Goal: Information Seeking & Learning: Find specific fact

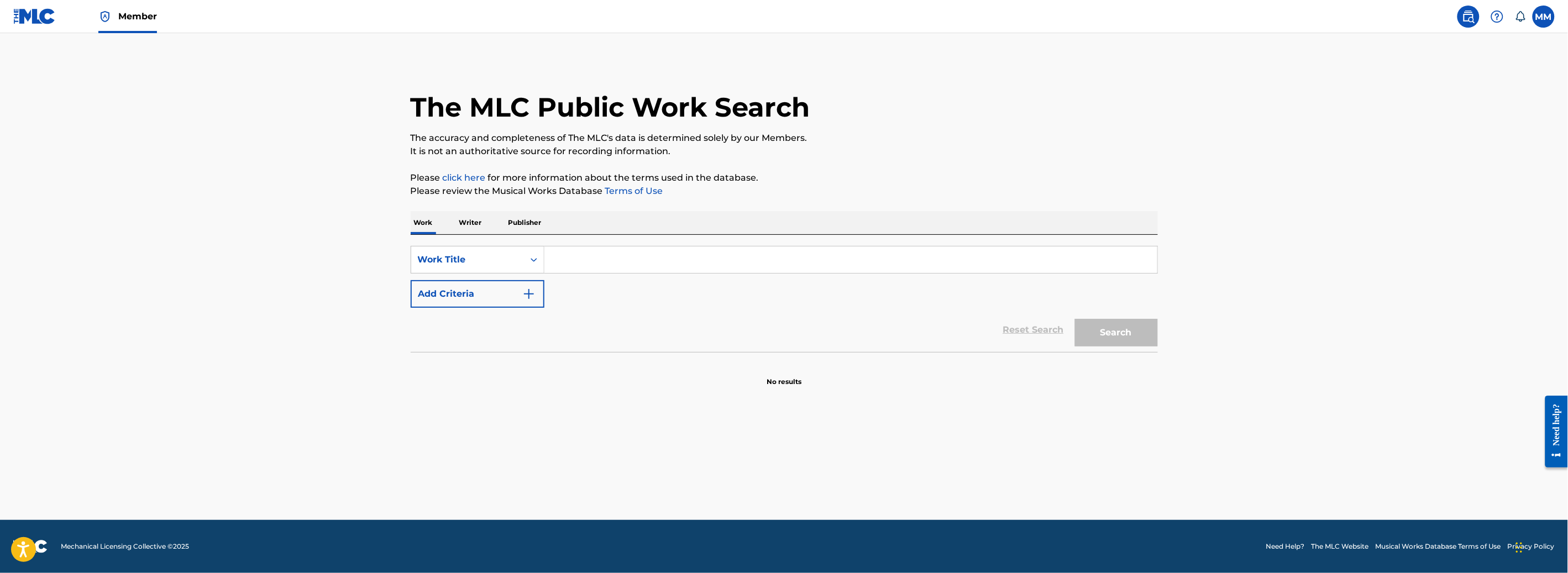
click at [1465, 21] on img at bounding box center [1469, 17] width 14 height 14
click at [501, 254] on div "Work Title" at bounding box center [467, 260] width 99 height 14
click at [477, 293] on div "MLC Song Code" at bounding box center [477, 288] width 132 height 28
click at [593, 253] on input "Search Form" at bounding box center [851, 260] width 613 height 26
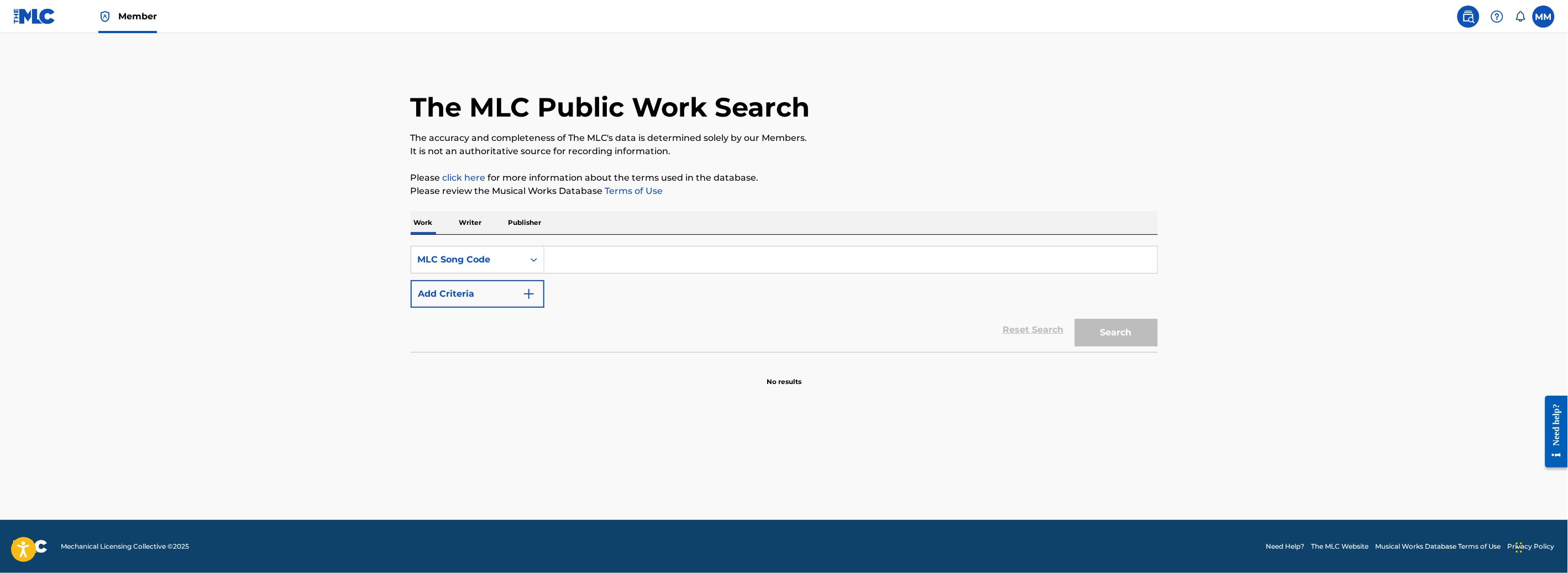
paste input "S47C84"
type input "S47C84"
click at [1111, 335] on button "Search" at bounding box center [1116, 332] width 83 height 28
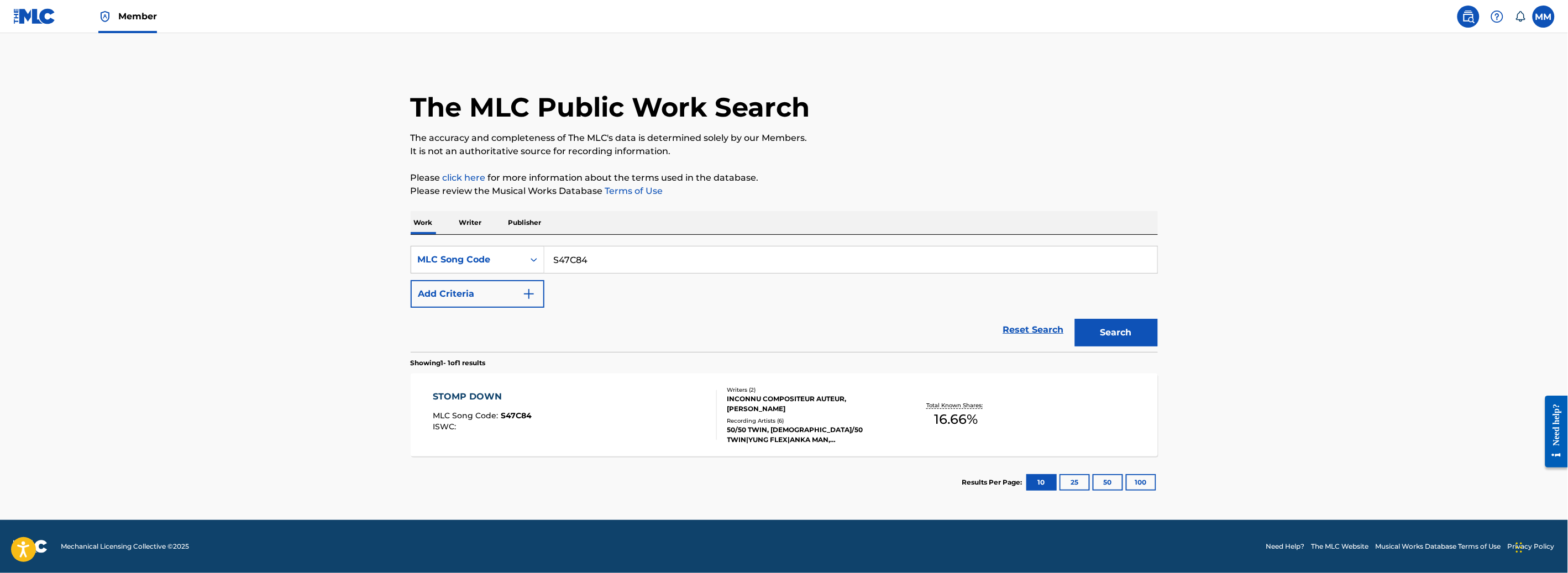
click at [679, 410] on div "STOMP DOWN MLC Song Code : S47C84 ISWC :" at bounding box center [574, 416] width 284 height 50
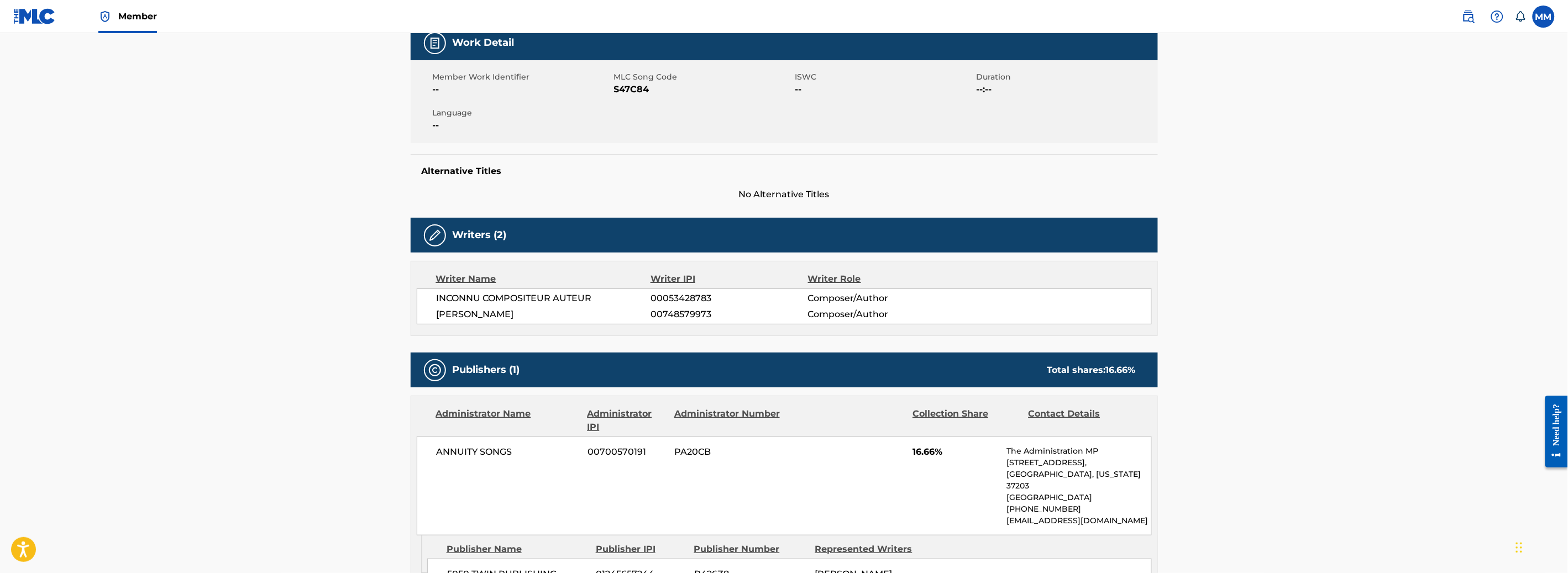
scroll to position [20, 0]
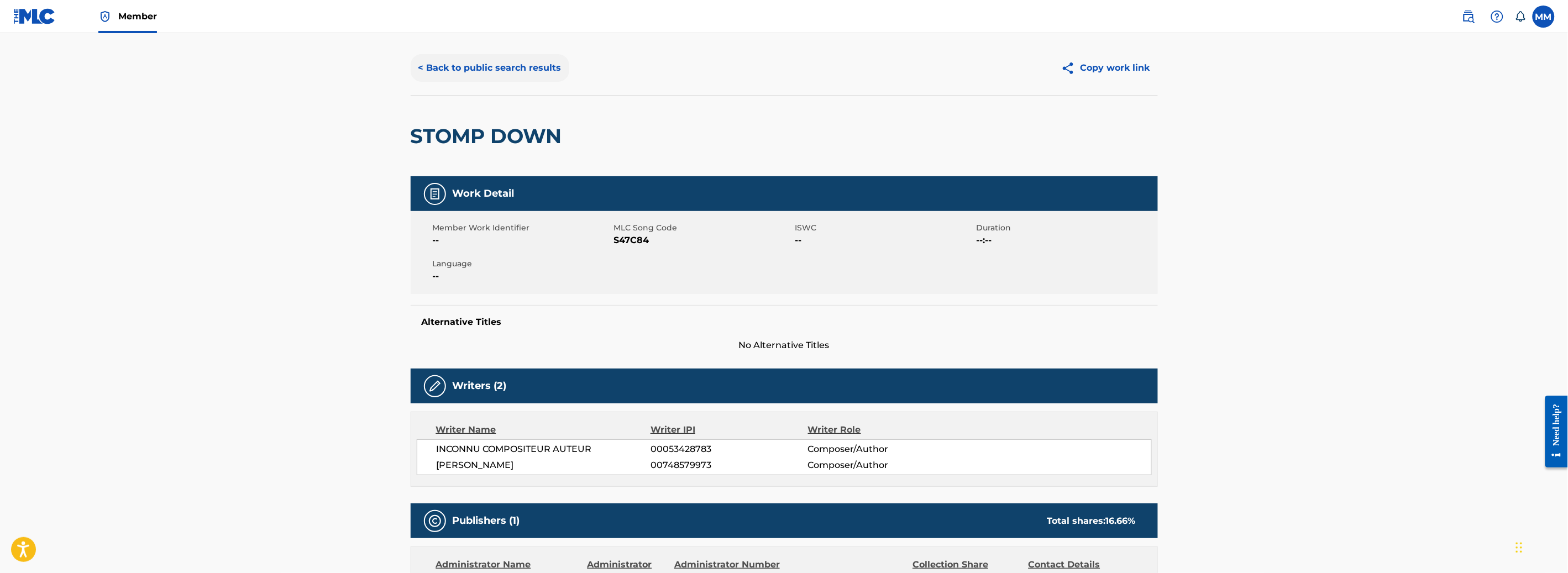
click at [468, 75] on button "< Back to public search results" at bounding box center [490, 68] width 159 height 28
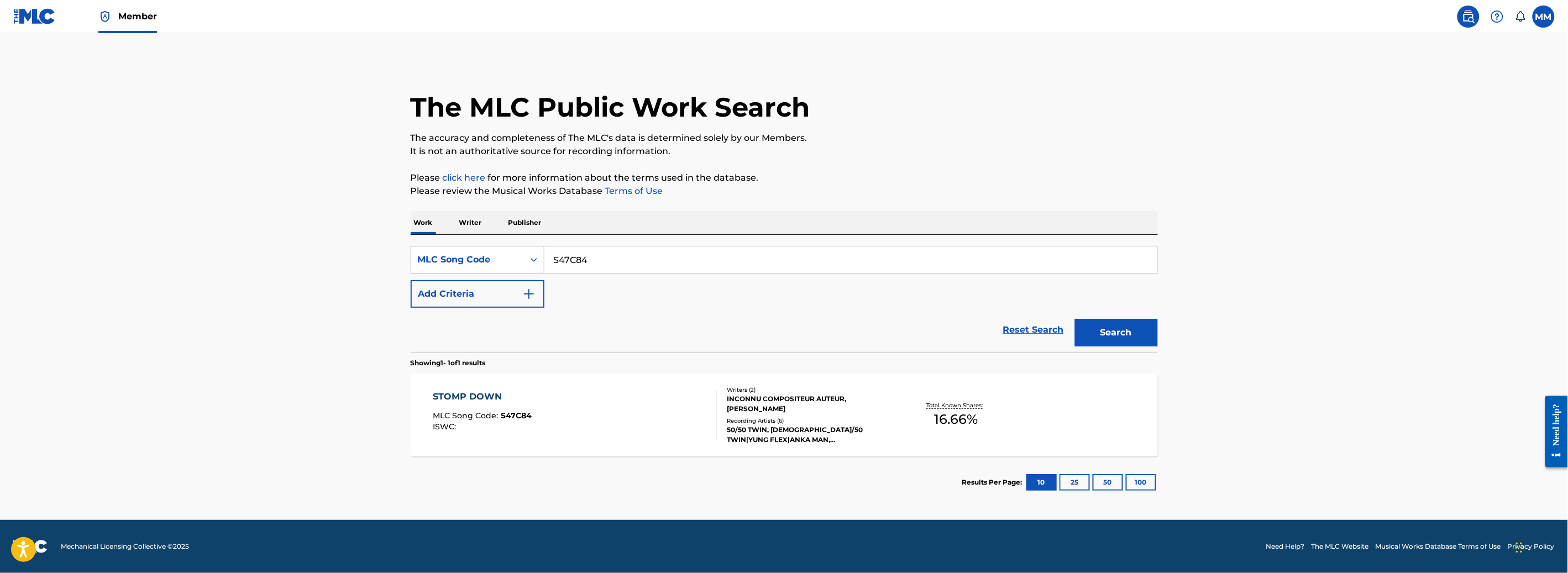
drag, startPoint x: 577, startPoint y: 256, endPoint x: 482, endPoint y: 247, distance: 95.4
click at [491, 248] on div "SearchWithCriteriaa37ec052-11f5-48f2-8aaa-6112f4eab13b MLC Song Code S47C84" at bounding box center [784, 260] width 747 height 28
paste input "66X48"
click at [1120, 327] on button "Search" at bounding box center [1116, 332] width 83 height 28
drag, startPoint x: 612, startPoint y: 258, endPoint x: 434, endPoint y: 245, distance: 178.5
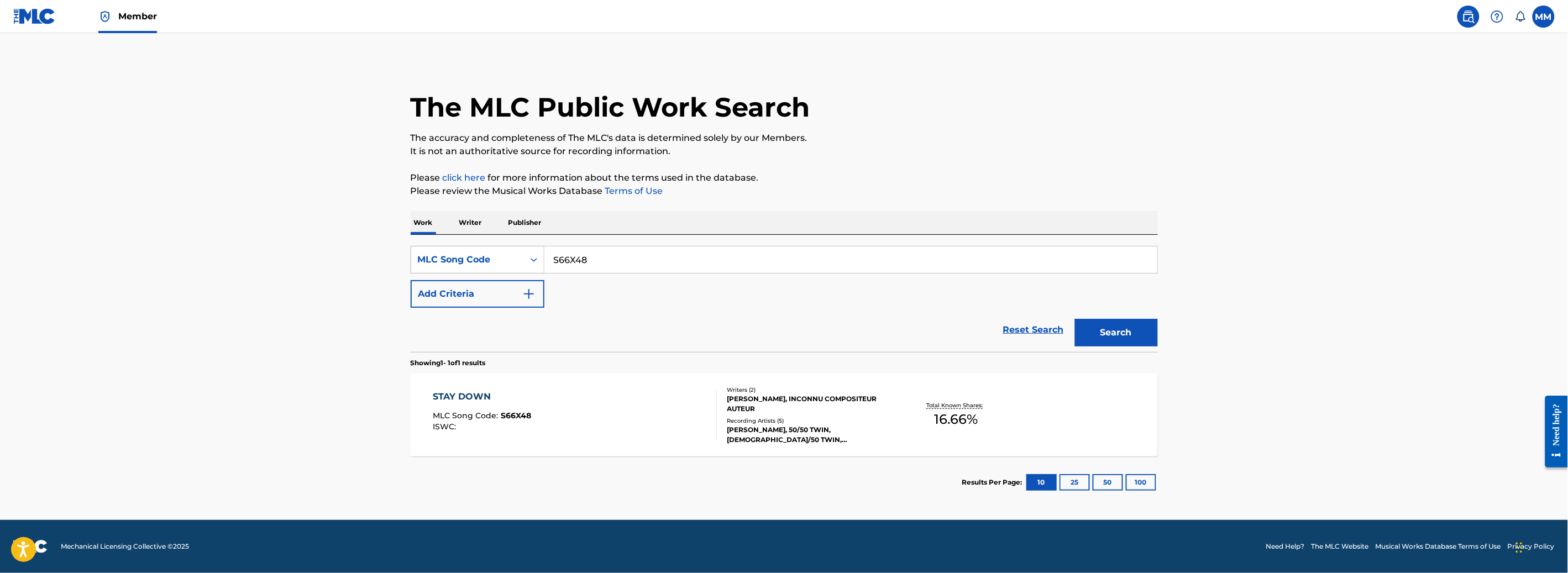
click at [434, 246] on div "SearchWithCriteriaa37ec052-11f5-48f2-8aaa-6112f4eab13b MLC Song Code S66X48" at bounding box center [784, 260] width 747 height 28
paste input "47C84"
click at [1112, 325] on button "Search" at bounding box center [1116, 332] width 83 height 28
drag, startPoint x: 540, startPoint y: 251, endPoint x: 520, endPoint y: 249, distance: 20.1
click at [520, 249] on div "SearchWithCriteriaa37ec052-11f5-48f2-8aaa-6112f4eab13b MLC Song Code S47C84" at bounding box center [784, 260] width 747 height 28
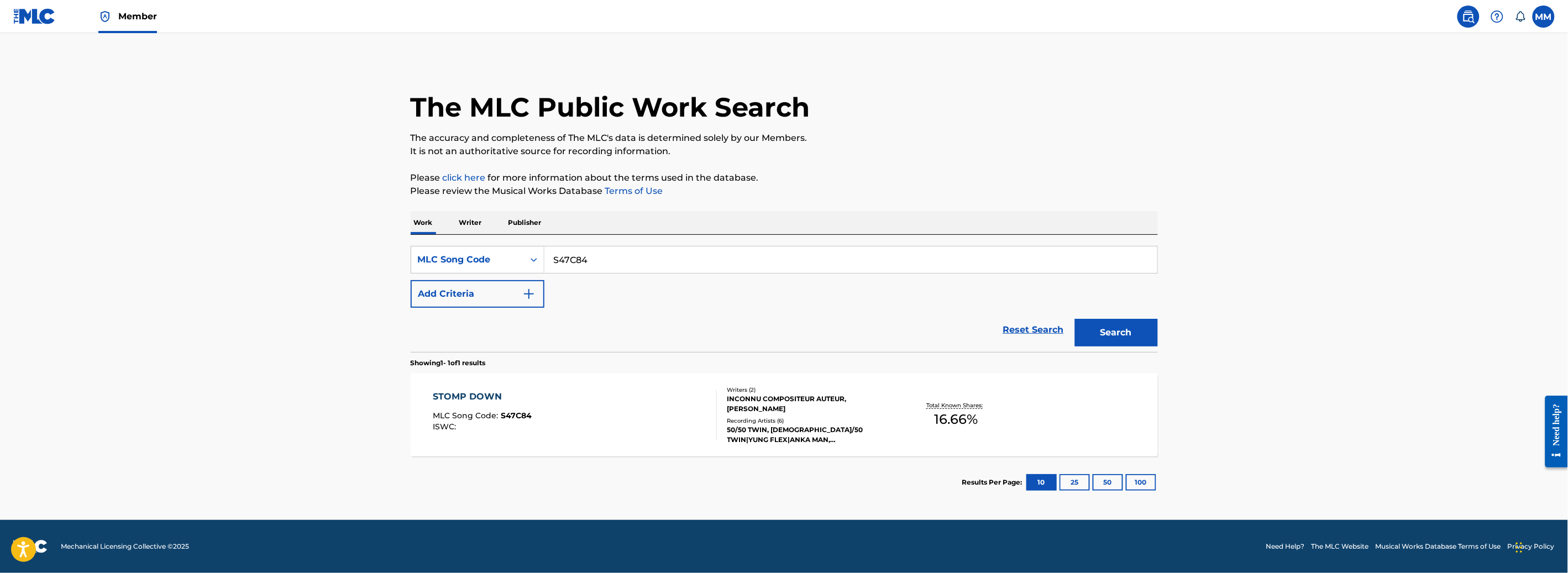
paste input "IG5DS7"
type input "IG5DS7"
drag, startPoint x: 1140, startPoint y: 314, endPoint x: 1137, endPoint y: 318, distance: 5.0
click at [1138, 316] on div "Search" at bounding box center [1113, 330] width 89 height 44
click at [1134, 321] on button "Search" at bounding box center [1116, 332] width 83 height 28
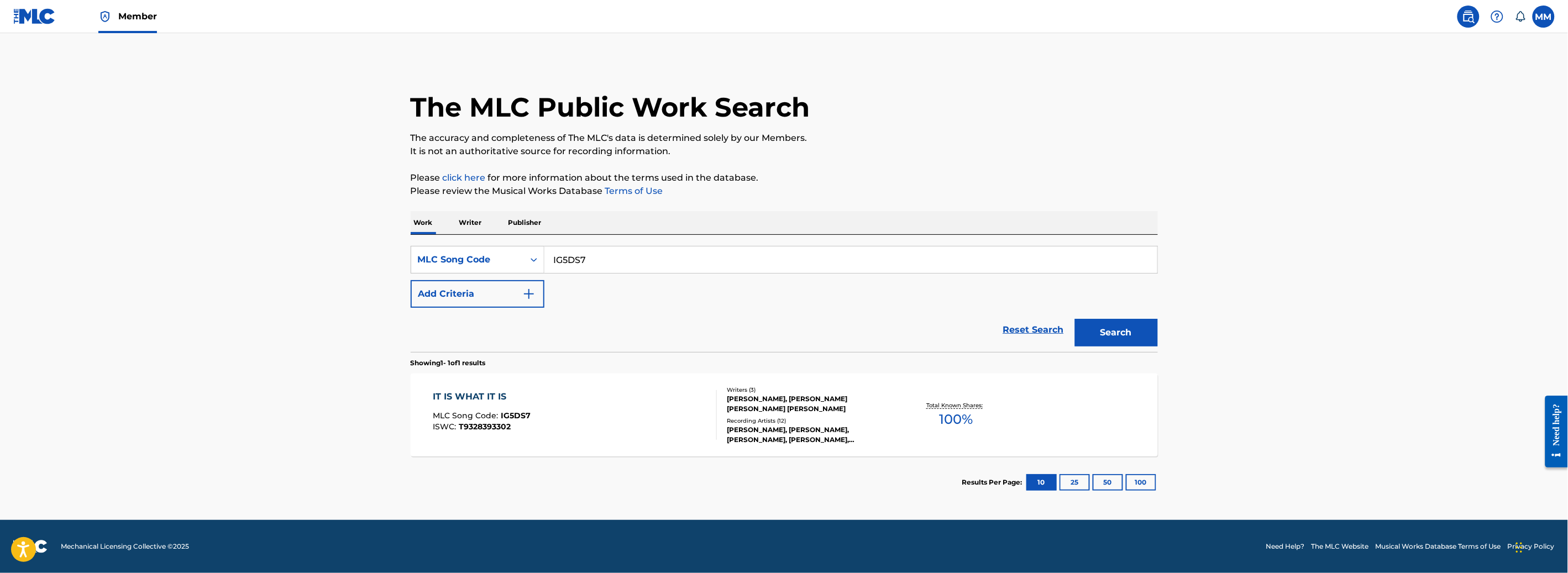
click at [640, 379] on div "IT IS WHAT IT IS MLC Song Code : IG5DS7 ISWC : T9328393302 Writers ( 3 ) JOSEPH…" at bounding box center [784, 416] width 747 height 83
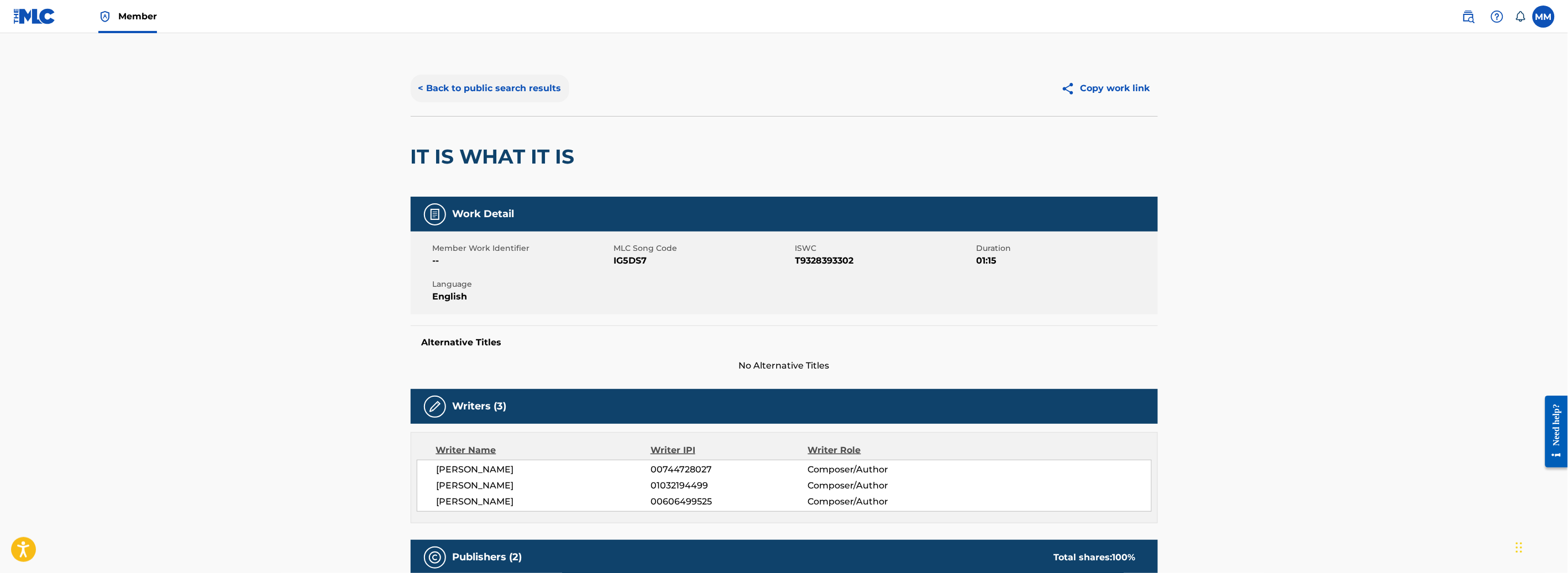
click at [453, 82] on button "< Back to public search results" at bounding box center [490, 89] width 159 height 28
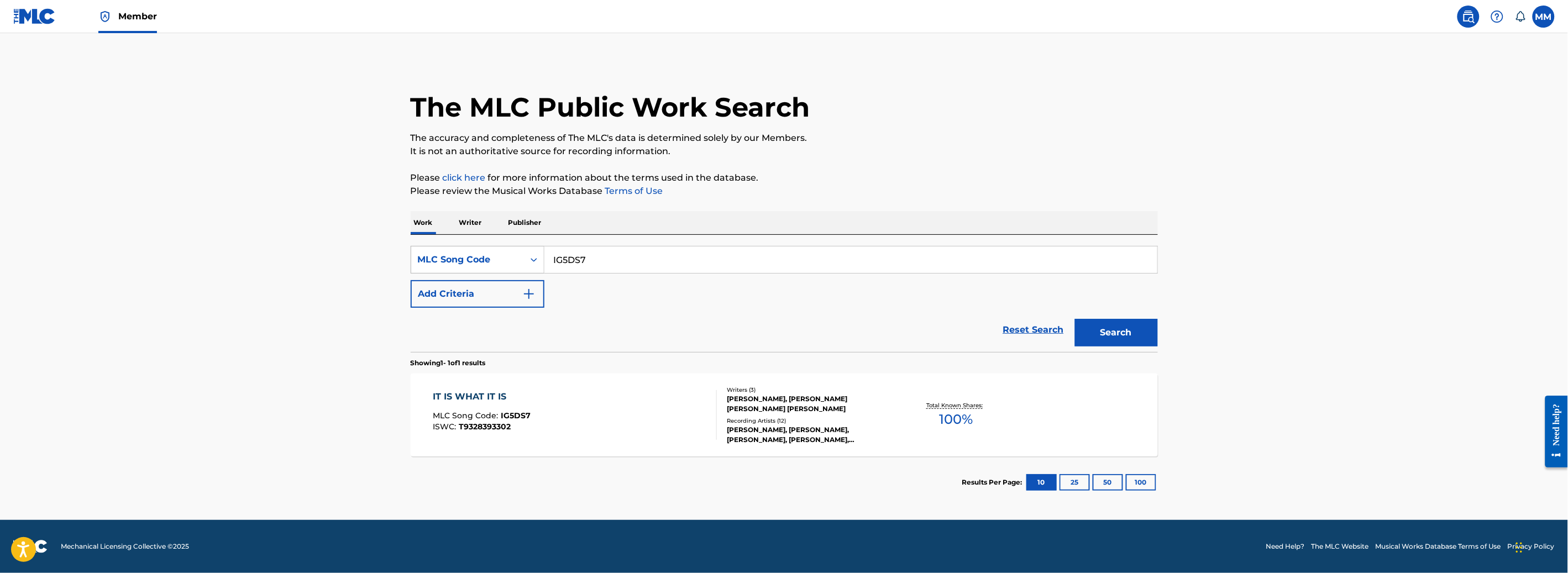
click at [474, 257] on div "MLC Song Code" at bounding box center [467, 260] width 99 height 14
drag, startPoint x: 484, startPoint y: 294, endPoint x: 494, endPoint y: 291, distance: 10.4
click at [486, 293] on div "Work Title" at bounding box center [477, 288] width 132 height 28
click at [593, 263] on input "Search Form" at bounding box center [851, 260] width 613 height 26
paste input "Where Da Fine Shyt"
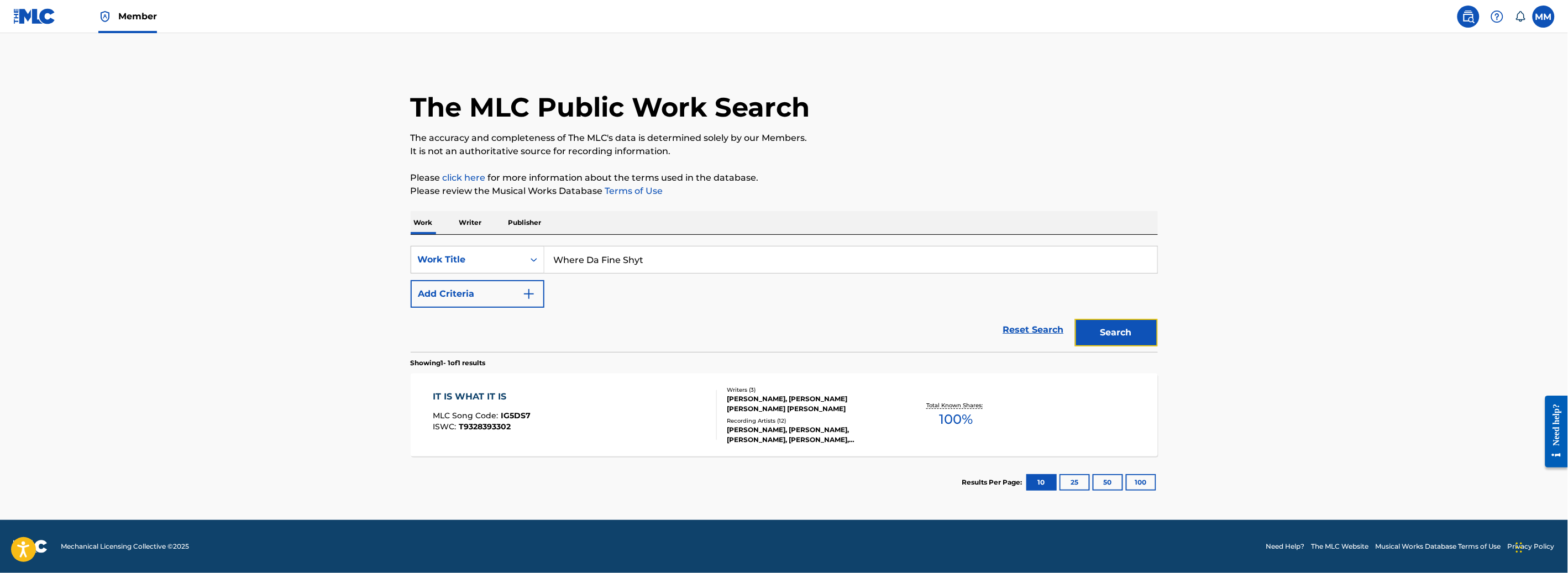
click at [1102, 331] on button "Search" at bounding box center [1116, 332] width 83 height 28
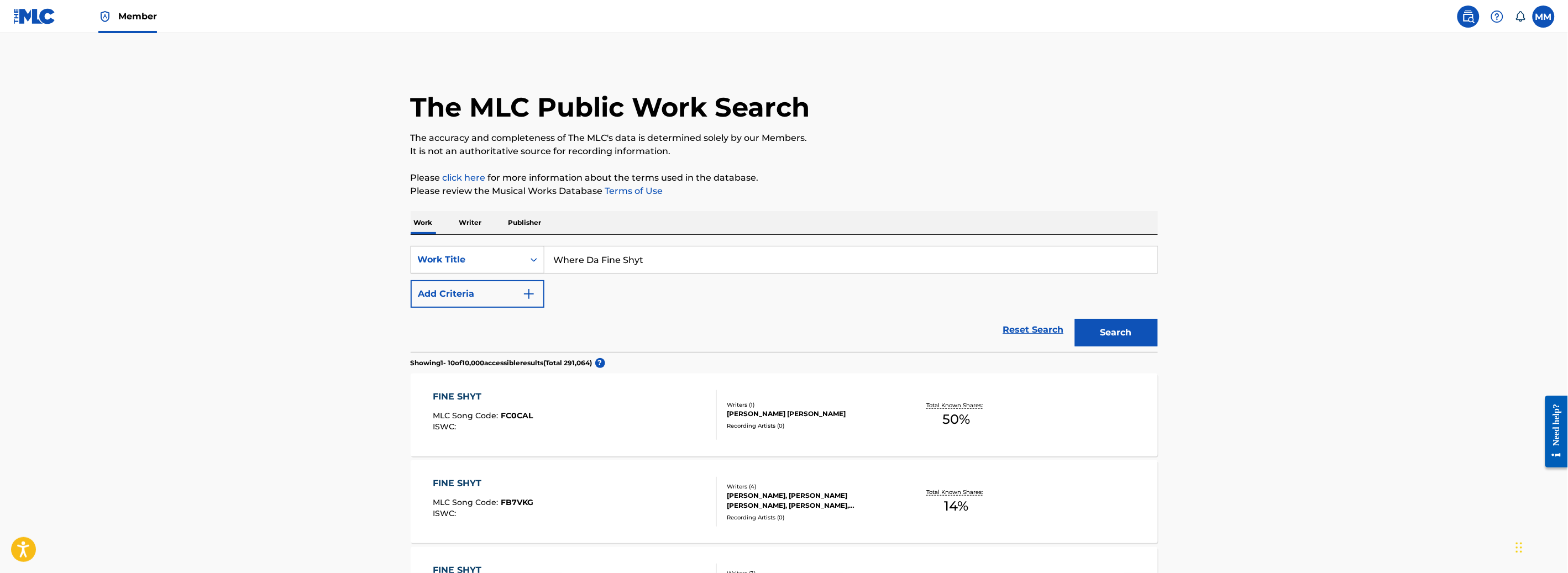
drag, startPoint x: 620, startPoint y: 257, endPoint x: 496, endPoint y: 256, distance: 124.0
click at [480, 252] on div "SearchWithCriteriadad7665a-f706-4b8c-9d7e-94f178d984ee Work Title Where Da Fine…" at bounding box center [784, 260] width 747 height 28
paste input "In My Baggie"
type input "In My Baggie"
click at [1094, 332] on button "Search" at bounding box center [1116, 332] width 83 height 28
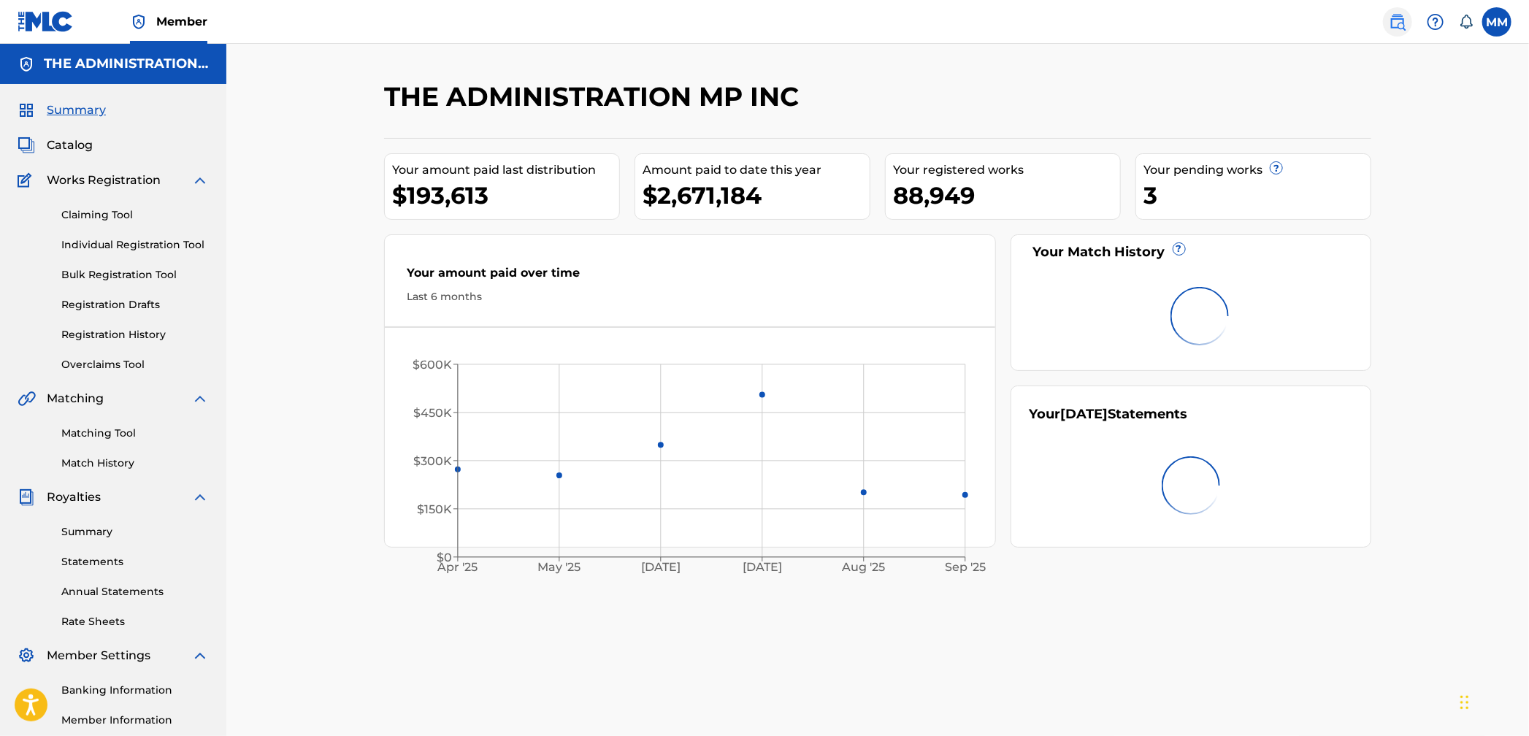
click at [1393, 20] on img at bounding box center [1398, 22] width 18 height 18
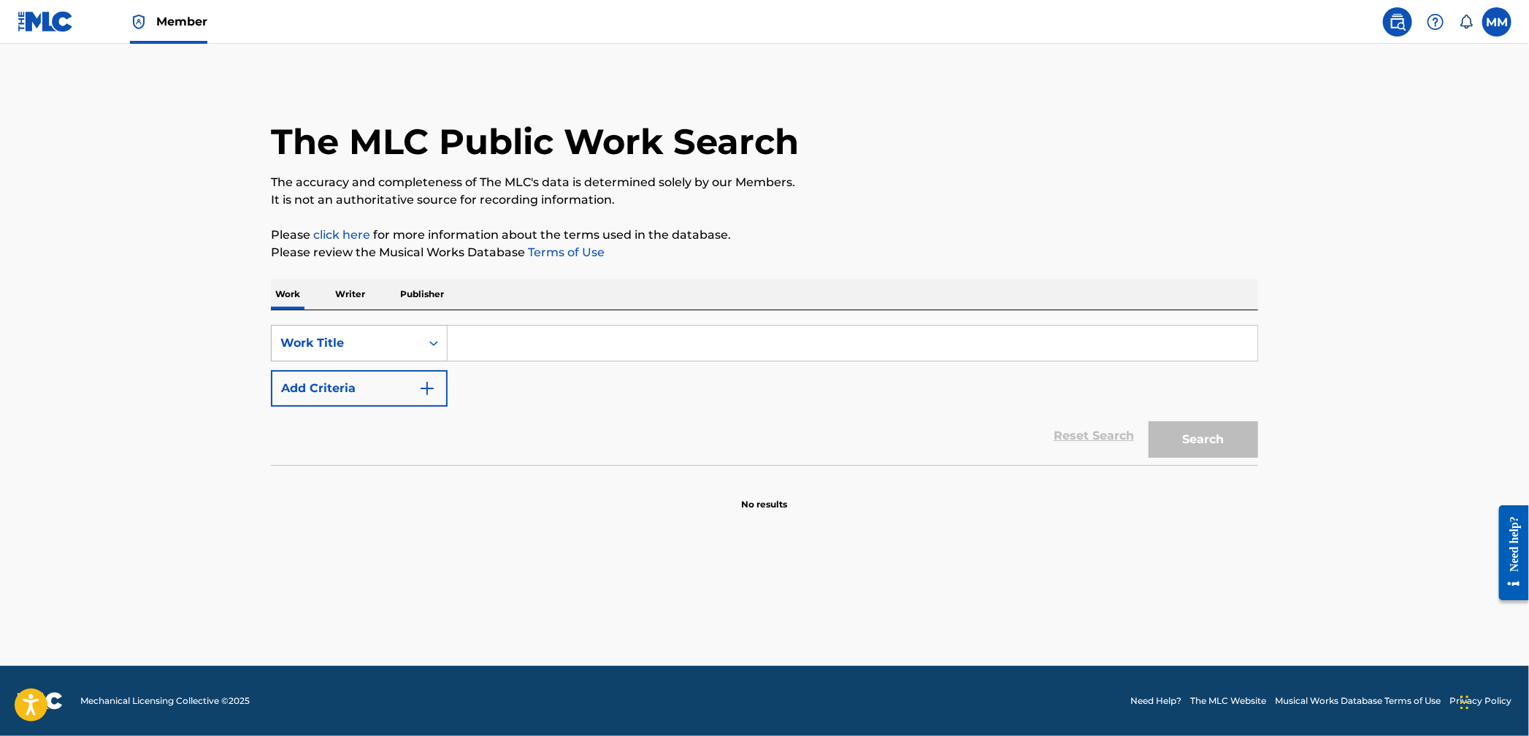
click at [435, 336] on icon "Search Form" at bounding box center [434, 343] width 15 height 15
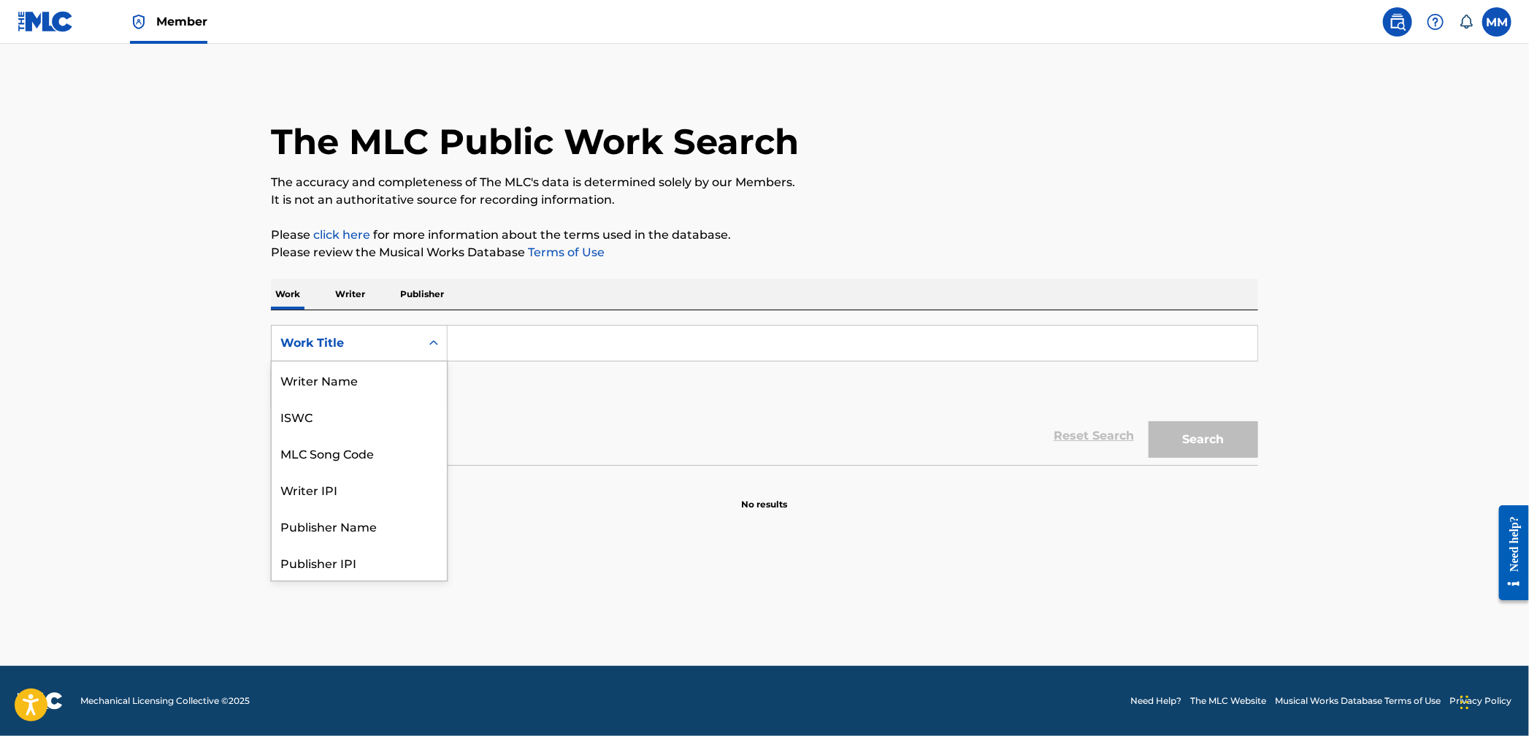
scroll to position [73, 0]
drag, startPoint x: 399, startPoint y: 389, endPoint x: 416, endPoint y: 378, distance: 20.1
click at [399, 389] on div "MLC Song Code" at bounding box center [359, 380] width 175 height 37
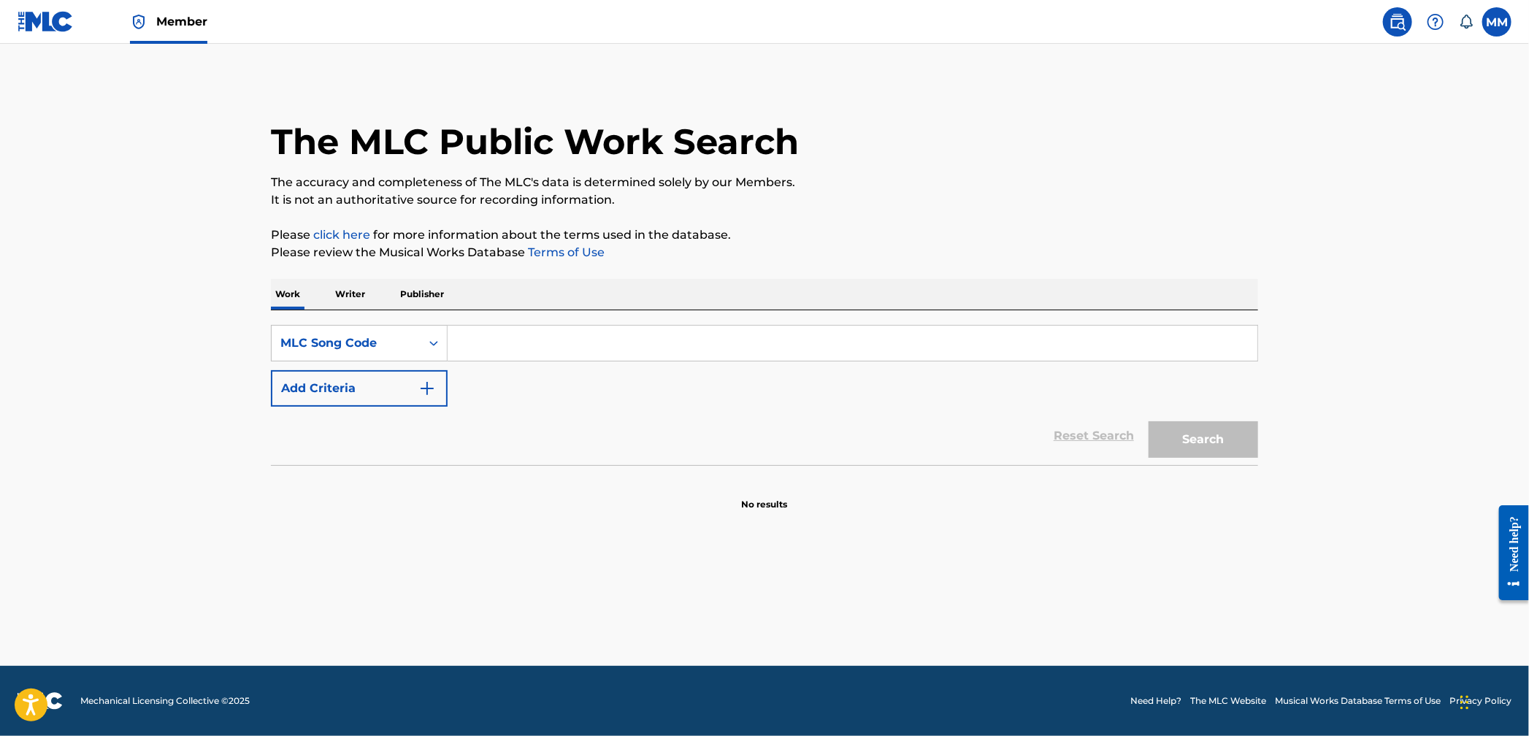
click at [513, 335] on input "Search Form" at bounding box center [853, 343] width 810 height 35
paste input "SE0D2T"
type input "SE0D2T"
click at [1201, 435] on button "Search" at bounding box center [1204, 439] width 110 height 37
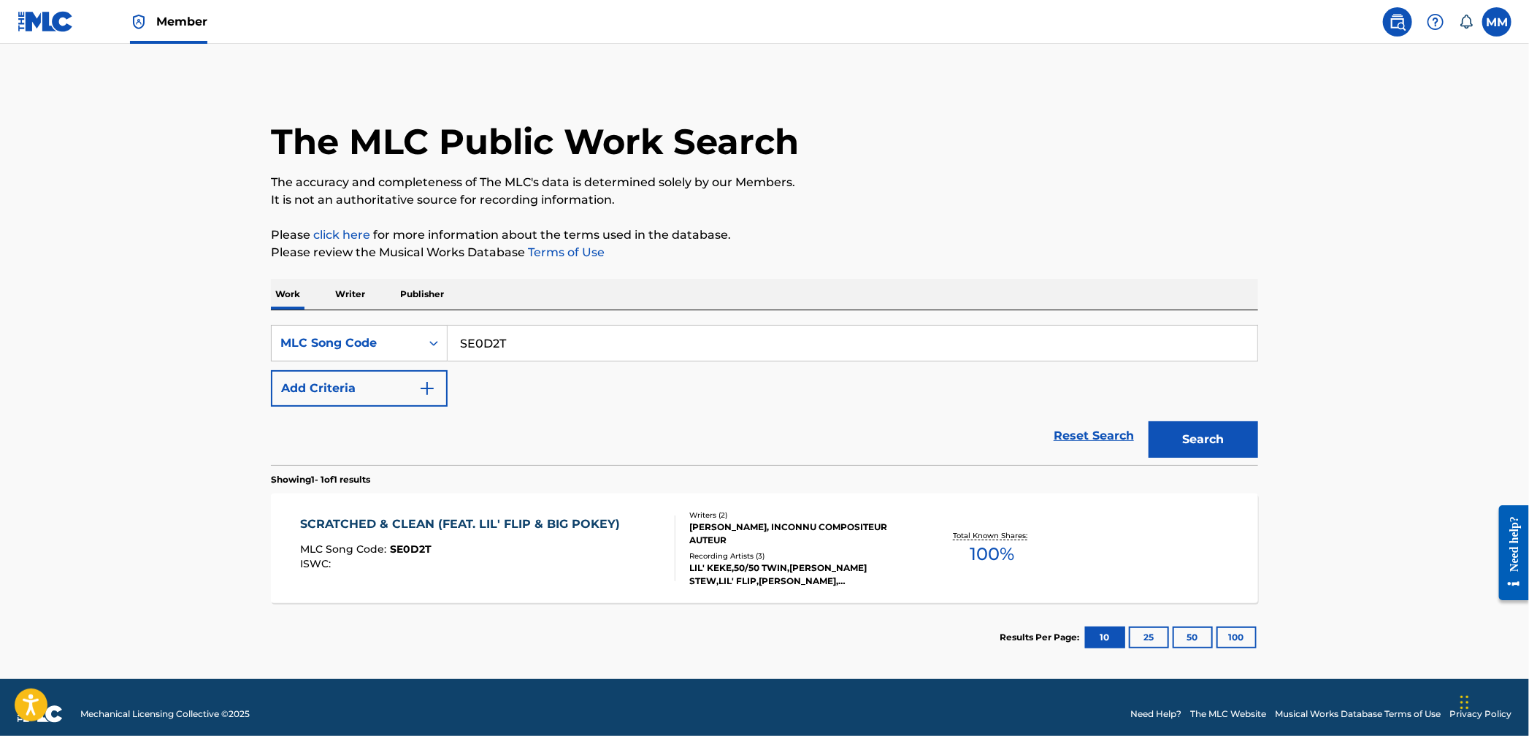
click at [654, 550] on div "SCRATCHED & CLEAN (FEAT. LIL' FLIP & BIG POKEY) MLC Song Code : SE0D2T ISWC :" at bounding box center [488, 549] width 375 height 66
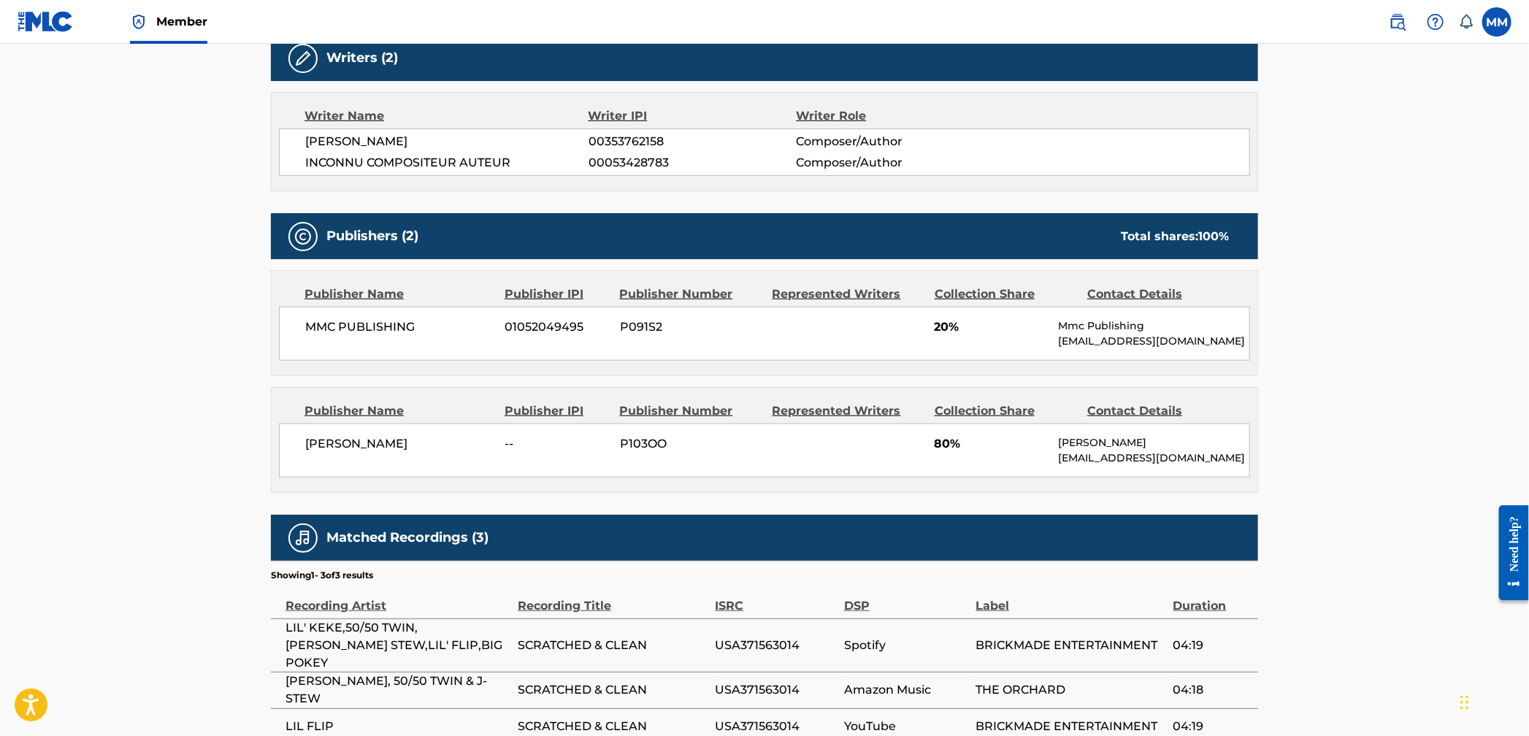
scroll to position [514, 0]
